Goal: Task Accomplishment & Management: Manage account settings

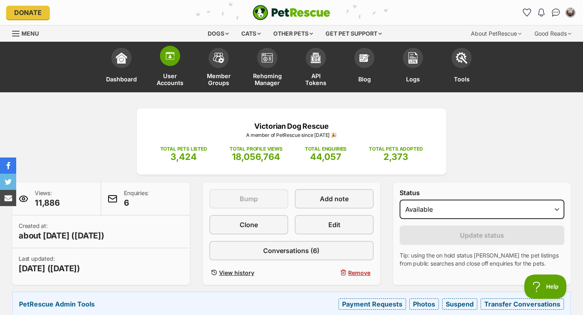
click at [172, 60] on img at bounding box center [169, 55] width 11 height 11
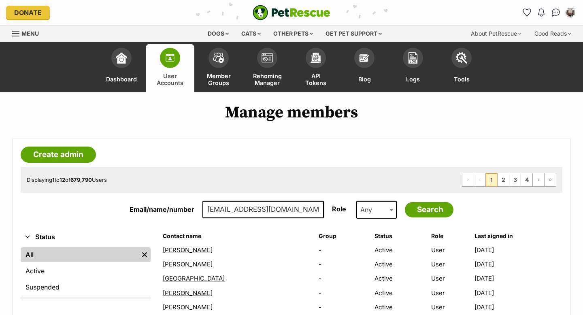
type input "marandbrian3@gmail.com"
click at [405, 202] on input "Search" at bounding box center [429, 209] width 49 height 15
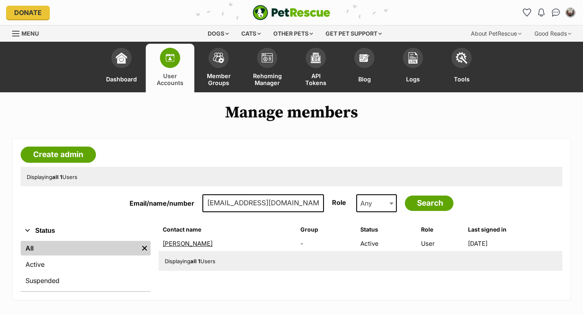
click at [181, 245] on link "Mary Morris" at bounding box center [188, 243] width 50 height 8
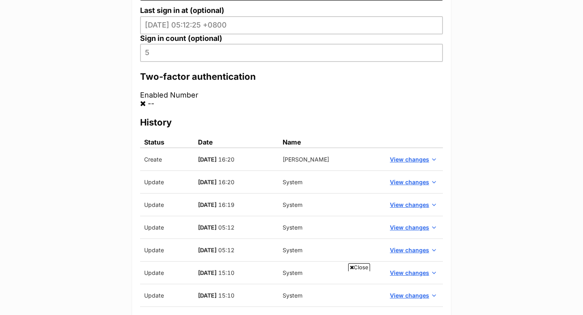
scroll to position [332, 0]
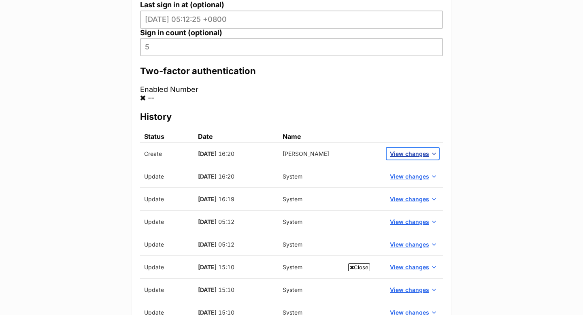
click at [415, 154] on span "View changes" at bounding box center [409, 153] width 39 height 8
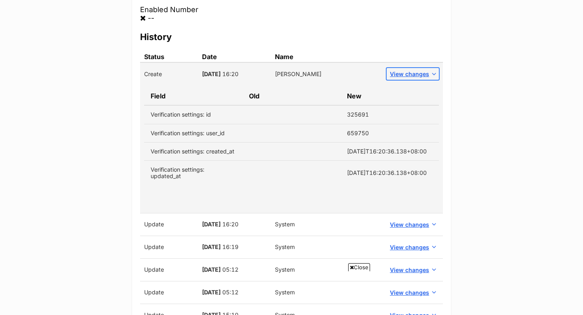
scroll to position [413, 0]
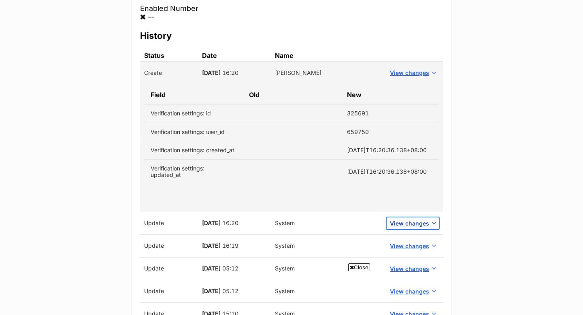
click at [405, 227] on span "View changes" at bounding box center [409, 223] width 39 height 8
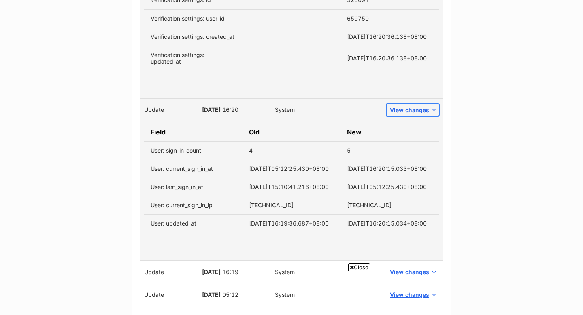
scroll to position [542, 0]
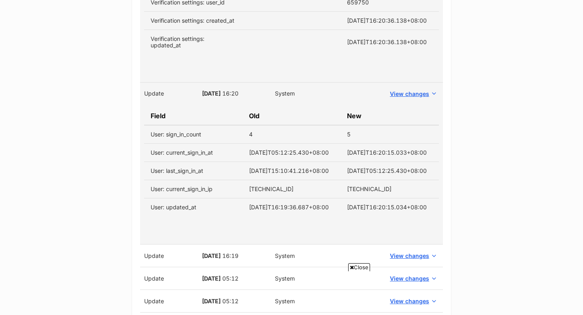
click at [115, 122] on main "Mary Morris < Back to manage members Profile Edit Add note Suspend Alerts Mailc…" at bounding box center [291, 47] width 583 height 995
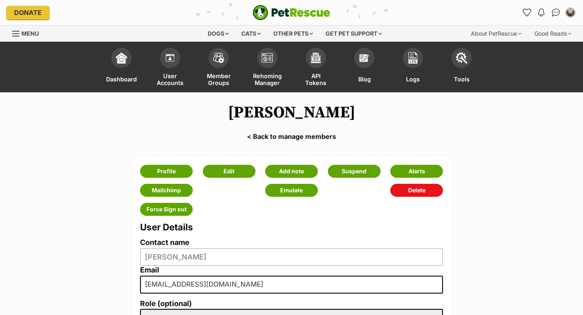
scroll to position [0, 0]
click at [218, 61] on img at bounding box center [218, 56] width 11 height 11
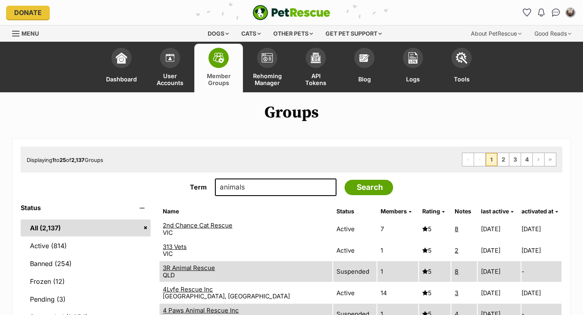
type input "animals"
click at [344, 180] on input "Search" at bounding box center [368, 187] width 49 height 15
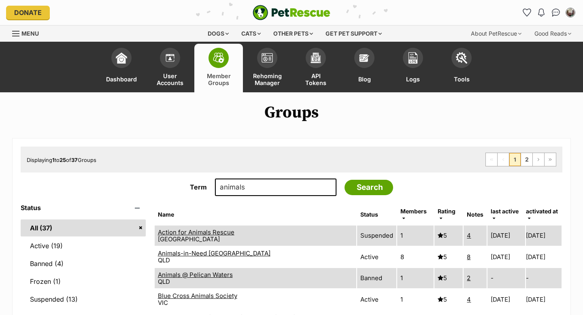
click at [194, 249] on link "Animals-in-Need [GEOGRAPHIC_DATA]" at bounding box center [214, 253] width 112 height 8
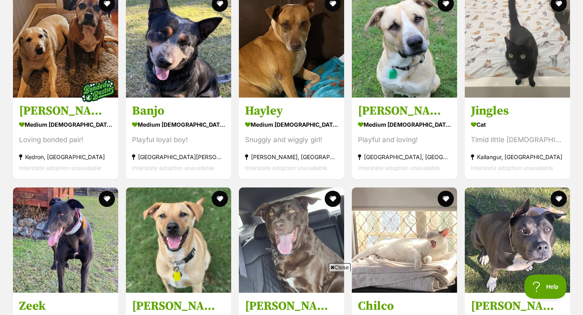
scroll to position [1197, 0]
